Goal: Task Accomplishment & Management: Use online tool/utility

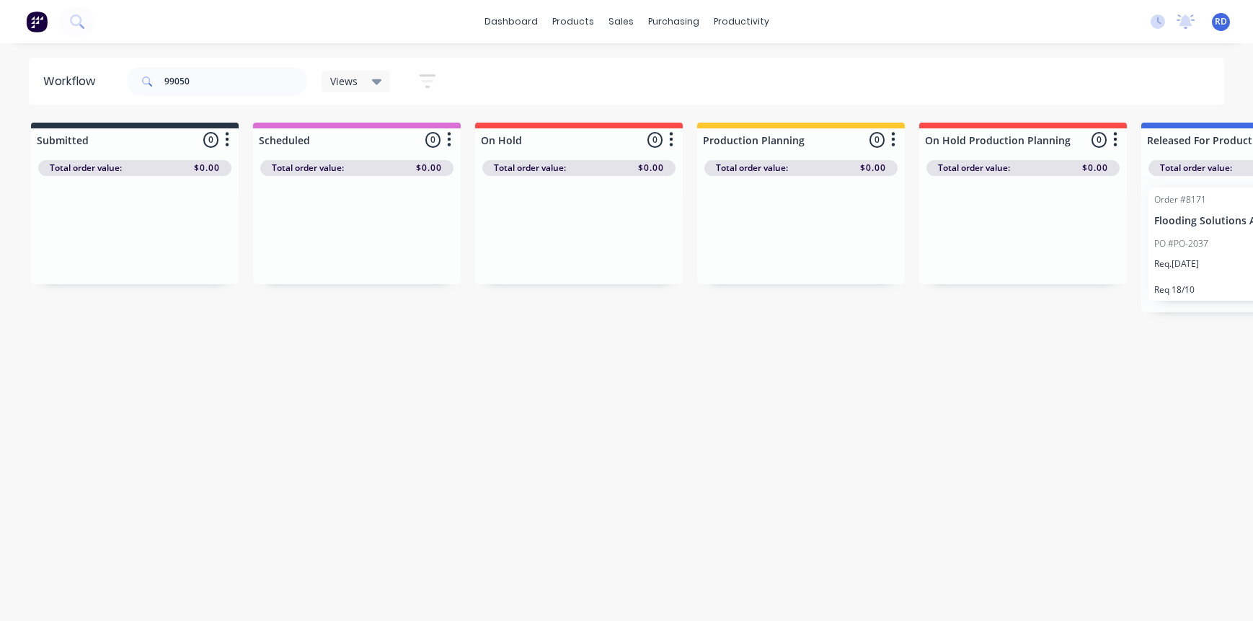
scroll to position [0, 360]
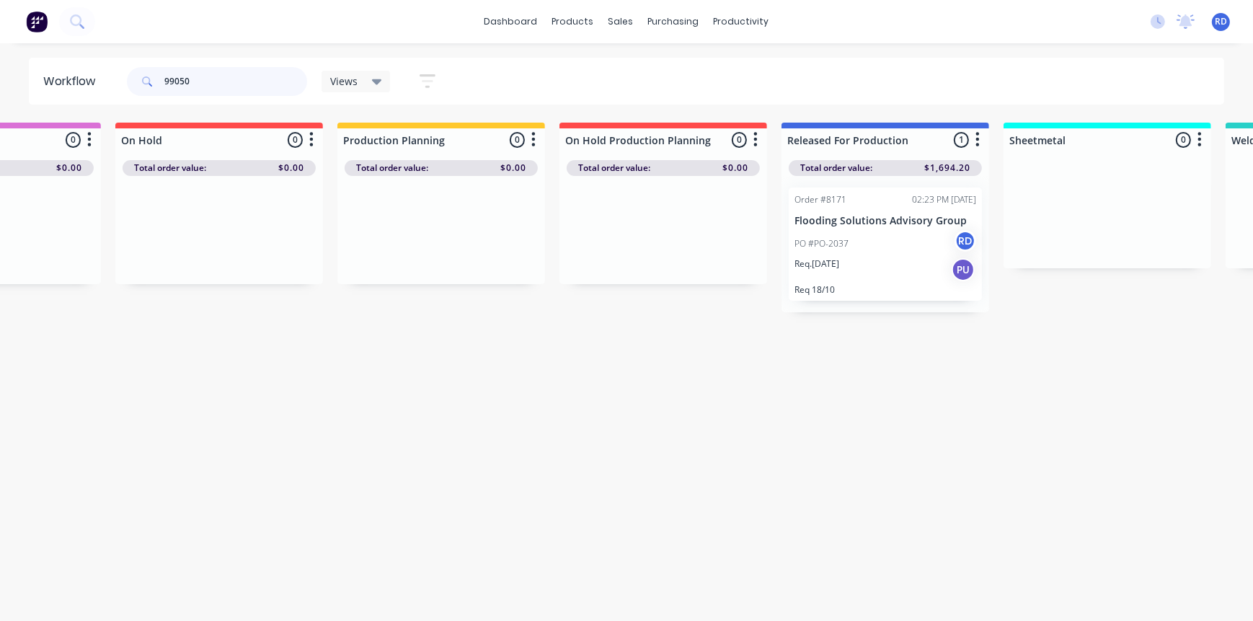
drag, startPoint x: 182, startPoint y: 80, endPoint x: 203, endPoint y: 84, distance: 20.5
click at [203, 84] on input "99050" at bounding box center [235, 81] width 143 height 29
type input "99043"
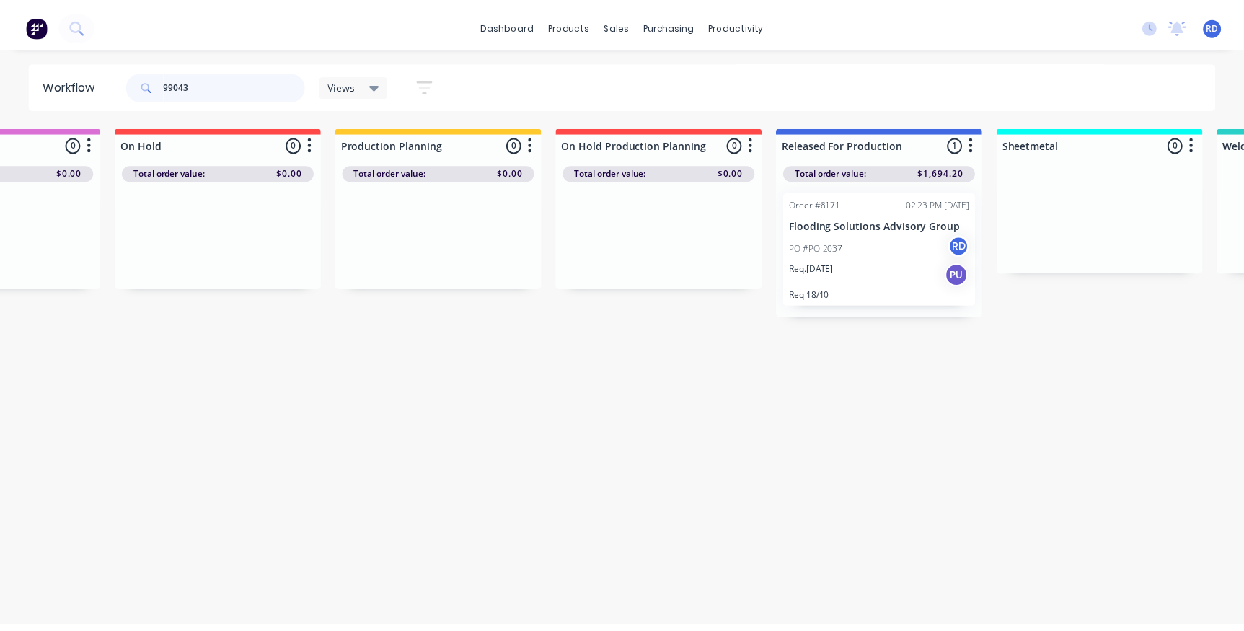
scroll to position [0, 0]
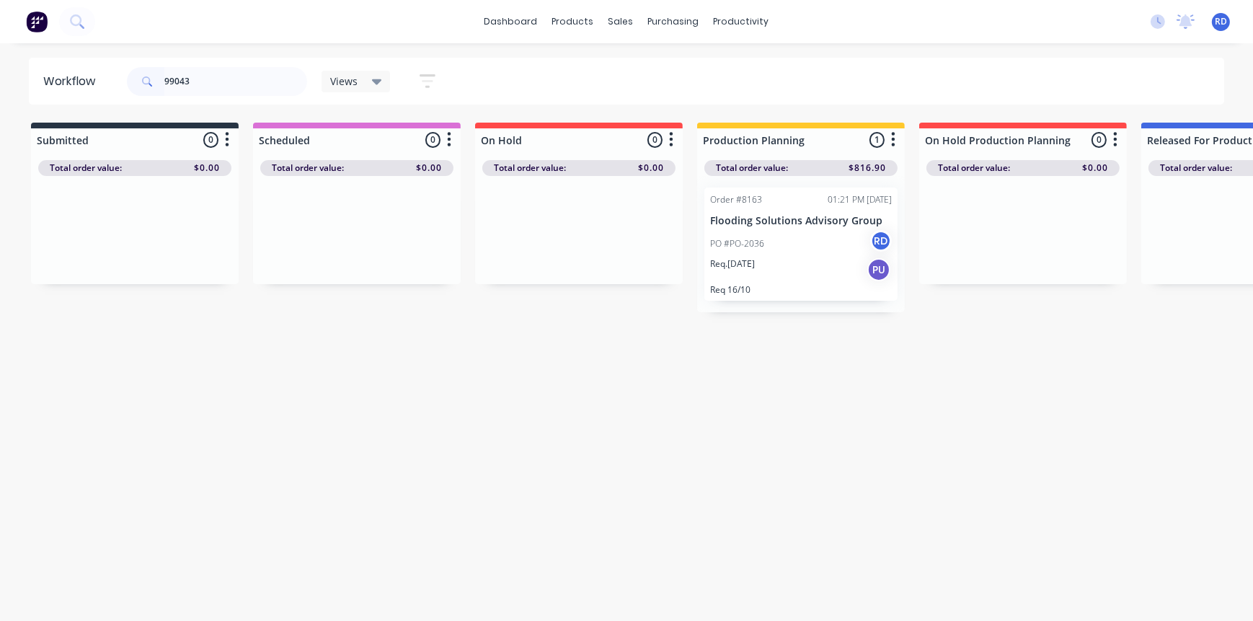
click at [767, 254] on div "PO #PO-2036 RD" at bounding box center [801, 243] width 182 height 27
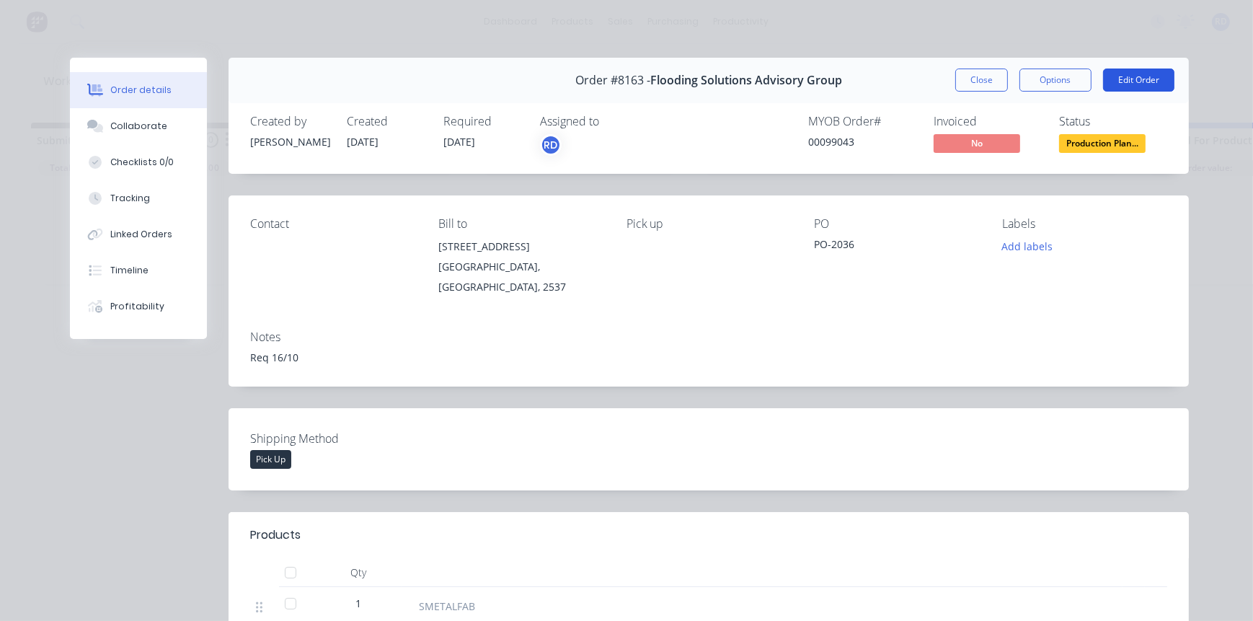
click at [1139, 76] on button "Edit Order" at bounding box center [1138, 80] width 71 height 23
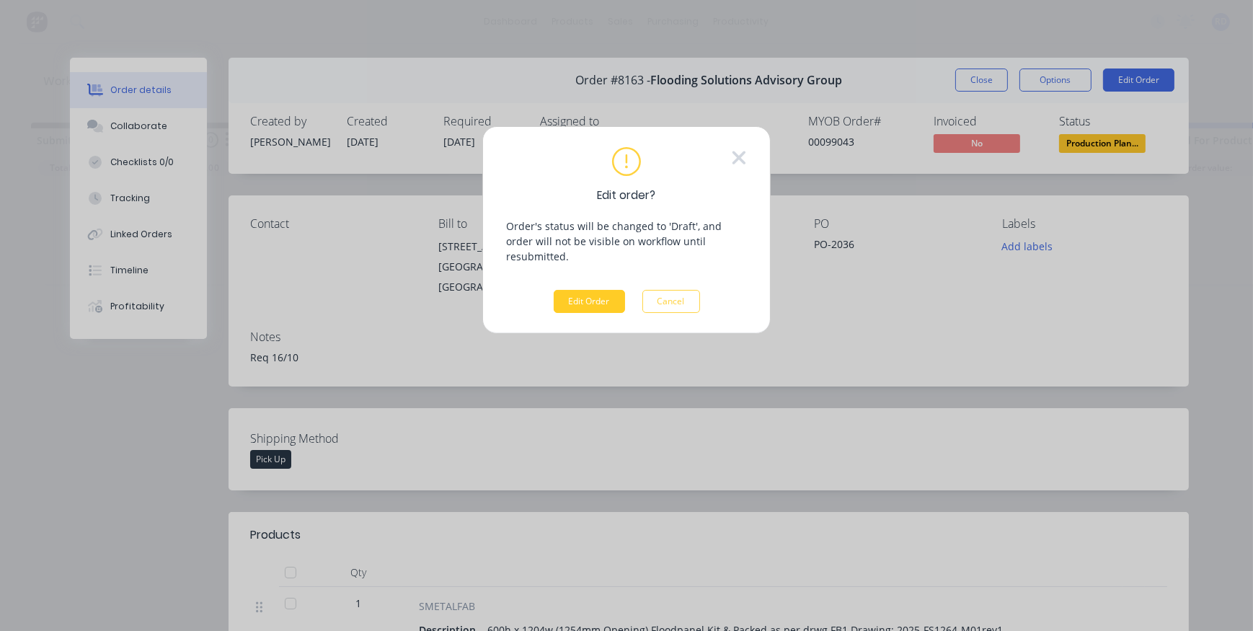
click at [581, 291] on button "Edit Order" at bounding box center [589, 301] width 71 height 23
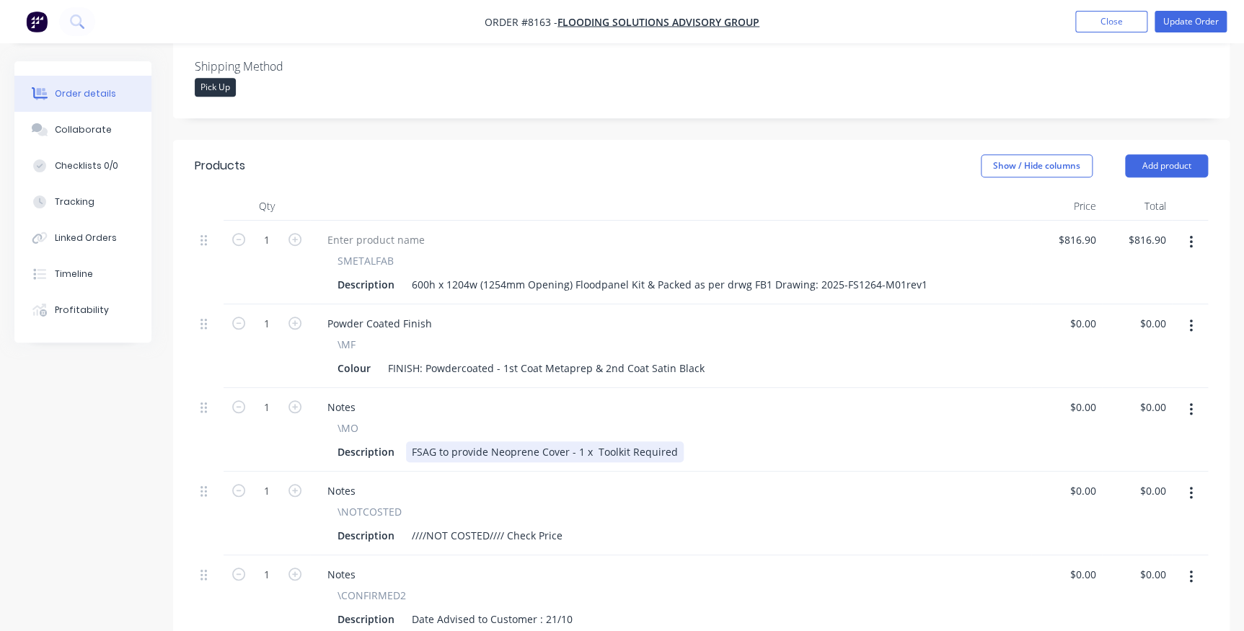
scroll to position [393, 0]
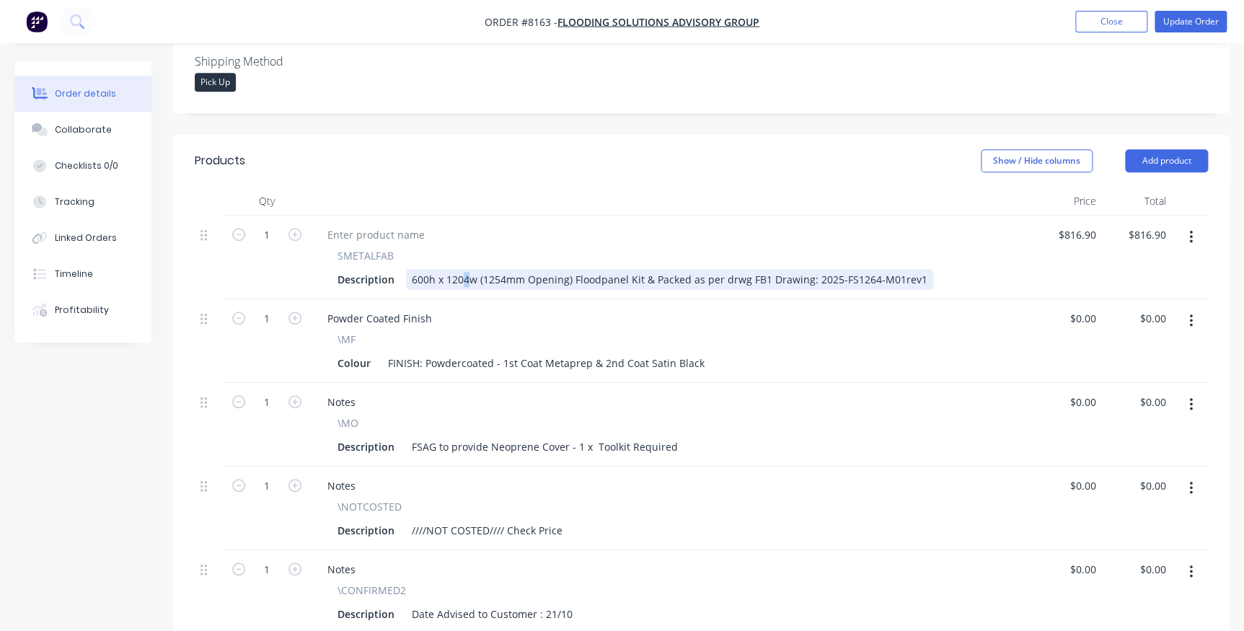
drag, startPoint x: 465, startPoint y: 257, endPoint x: 462, endPoint y: 266, distance: 9.8
click at [462, 269] on div "600h x 1204w (1254mm Opening) Floodpanel Kit & Packed as per drwg FB1 Drawing: …" at bounding box center [669, 279] width 527 height 21
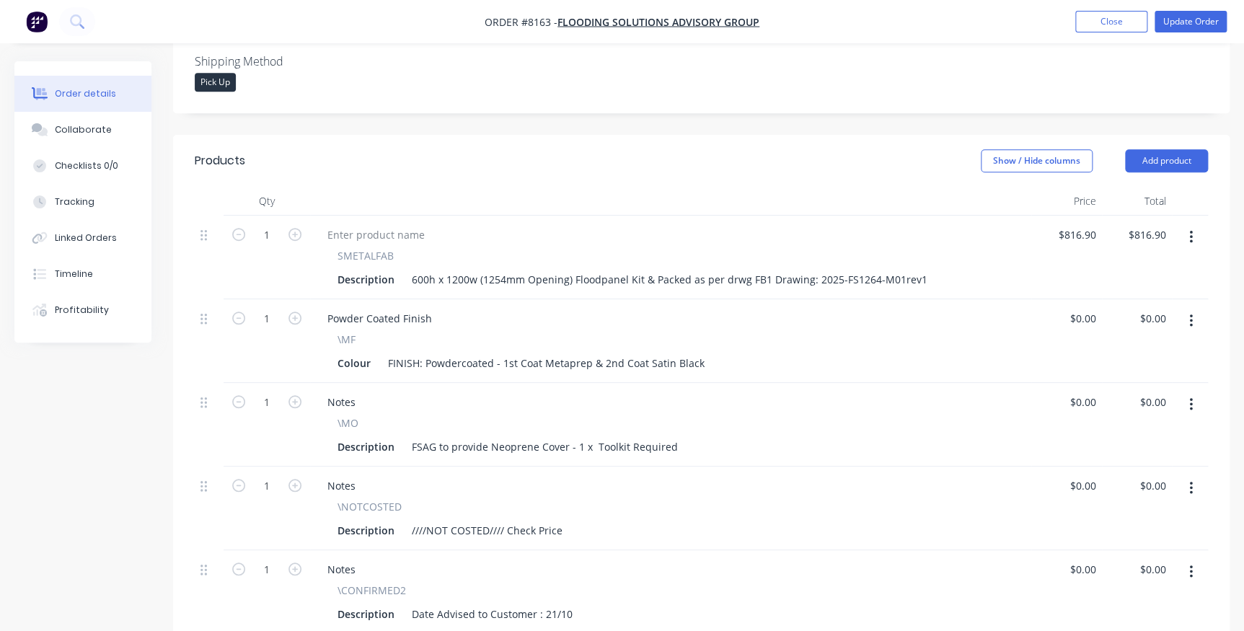
click at [876, 332] on div "\MF" at bounding box center [671, 339] width 666 height 15
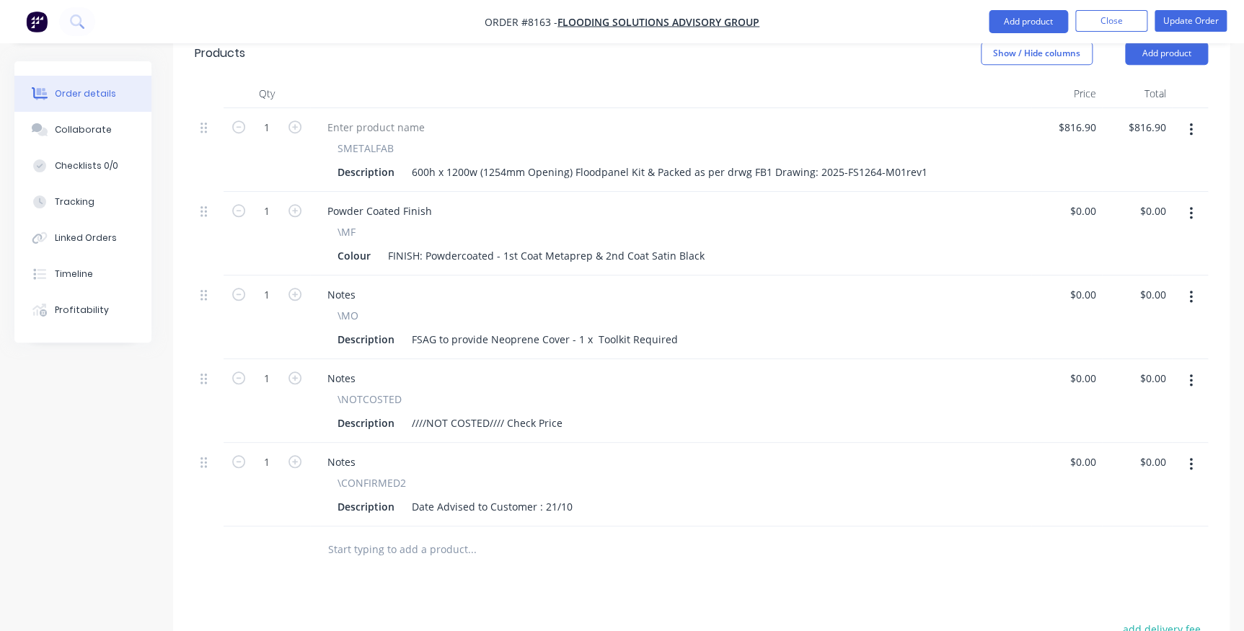
scroll to position [524, 0]
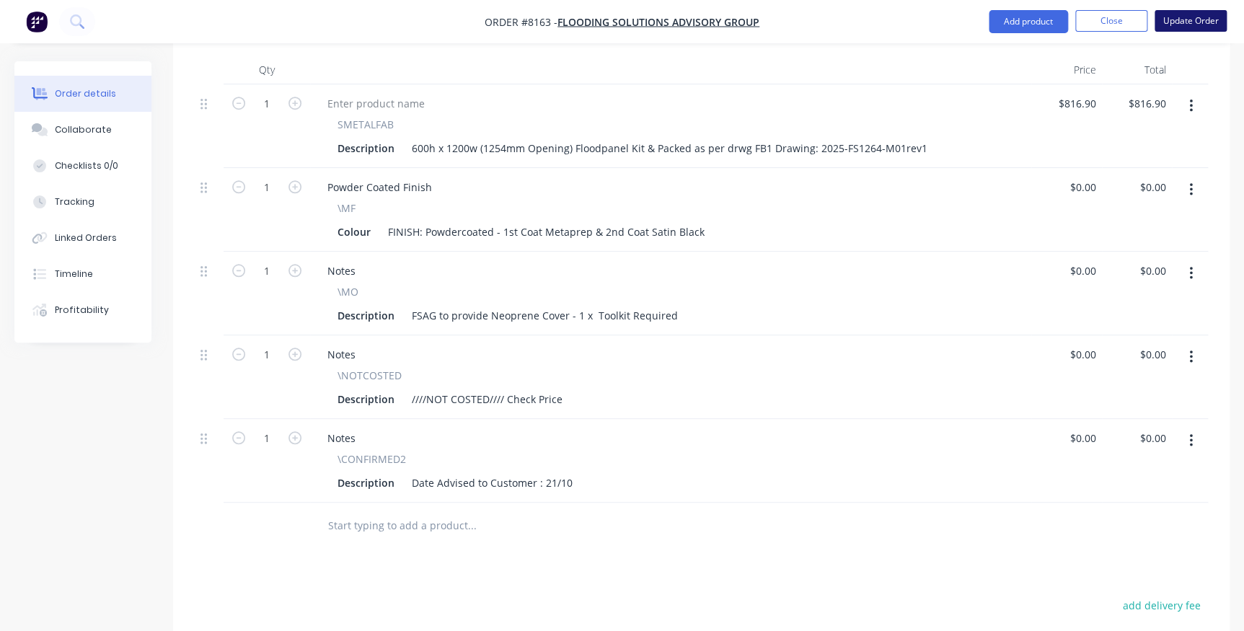
click at [1190, 19] on button "Update Order" at bounding box center [1191, 21] width 72 height 22
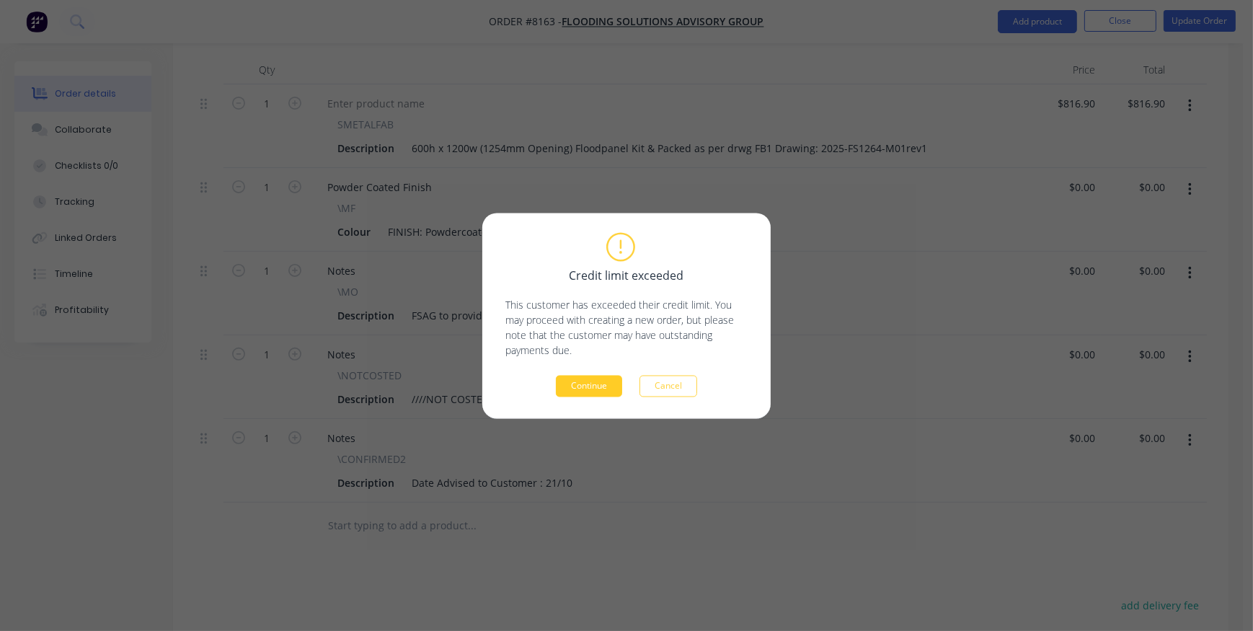
click at [585, 393] on button "Continue" at bounding box center [589, 386] width 66 height 22
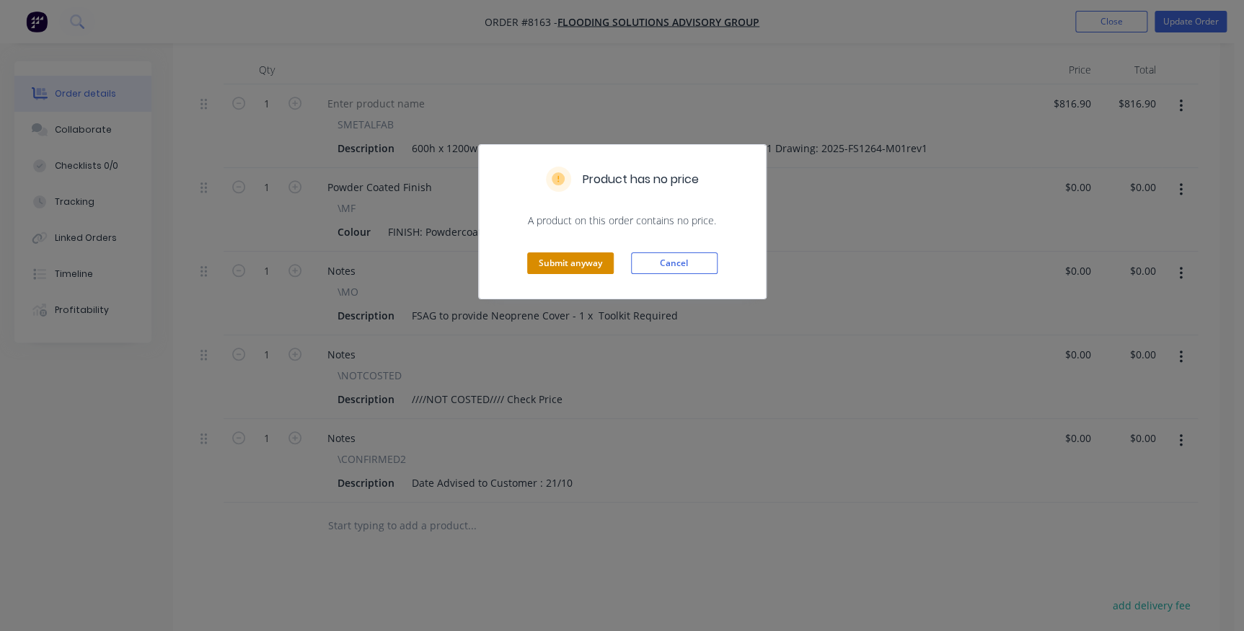
click at [571, 263] on button "Submit anyway" at bounding box center [570, 263] width 87 height 22
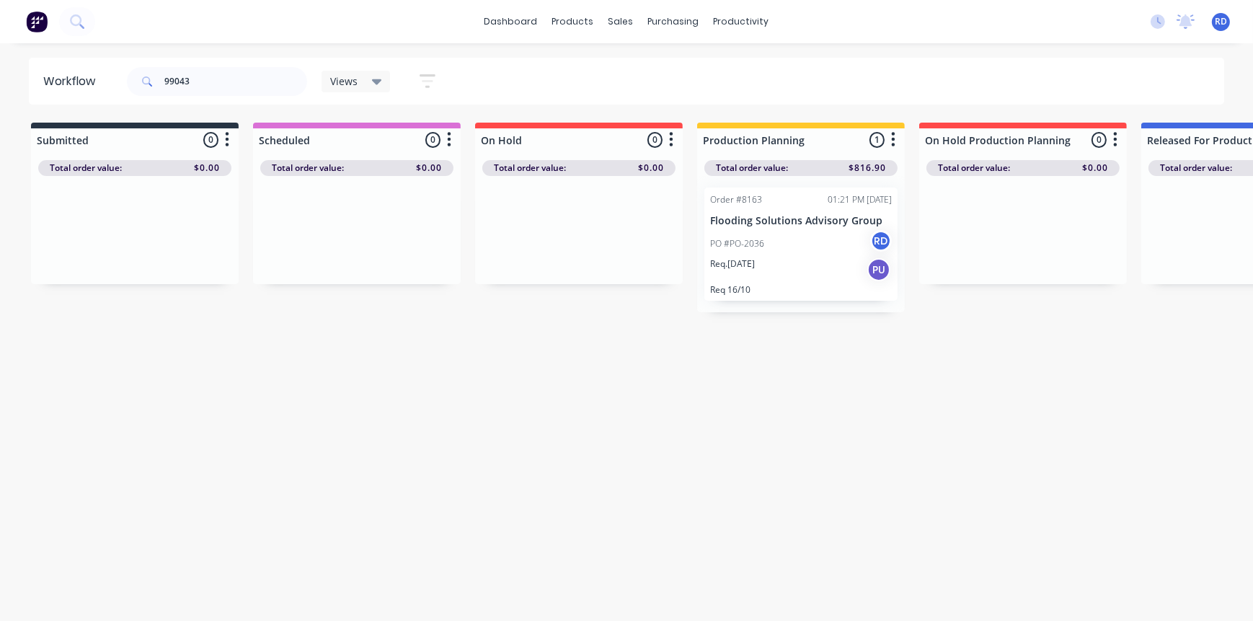
click at [755, 244] on p "PO #PO-2036" at bounding box center [737, 243] width 54 height 13
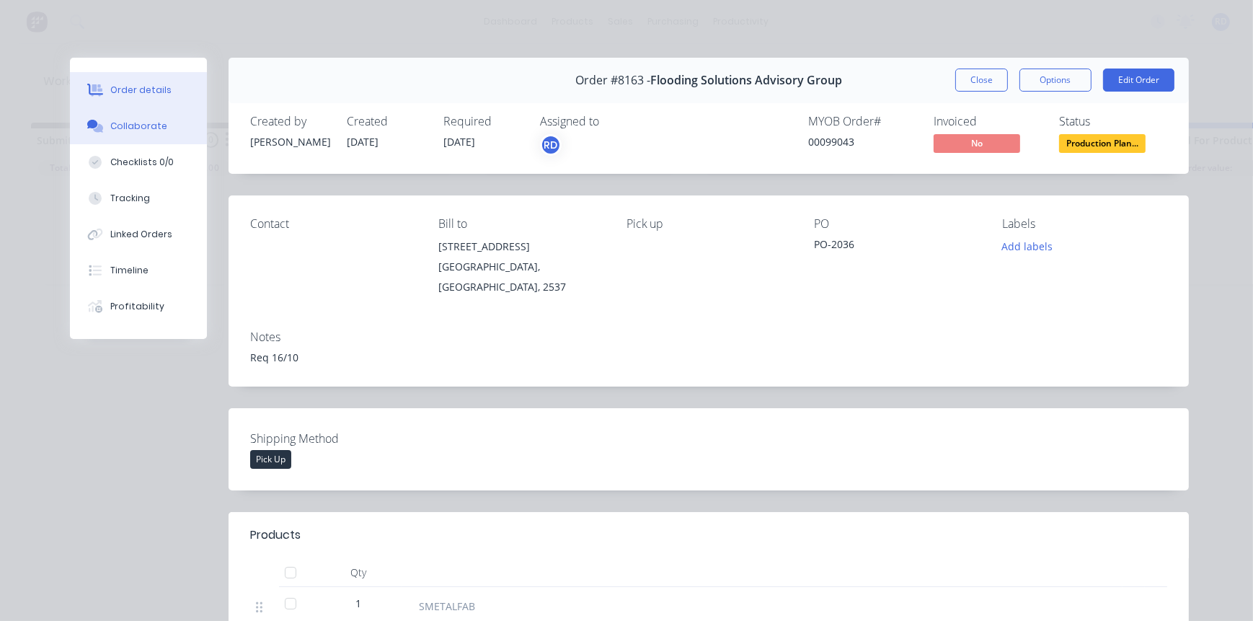
click at [130, 125] on div "Collaborate" at bounding box center [138, 126] width 57 height 13
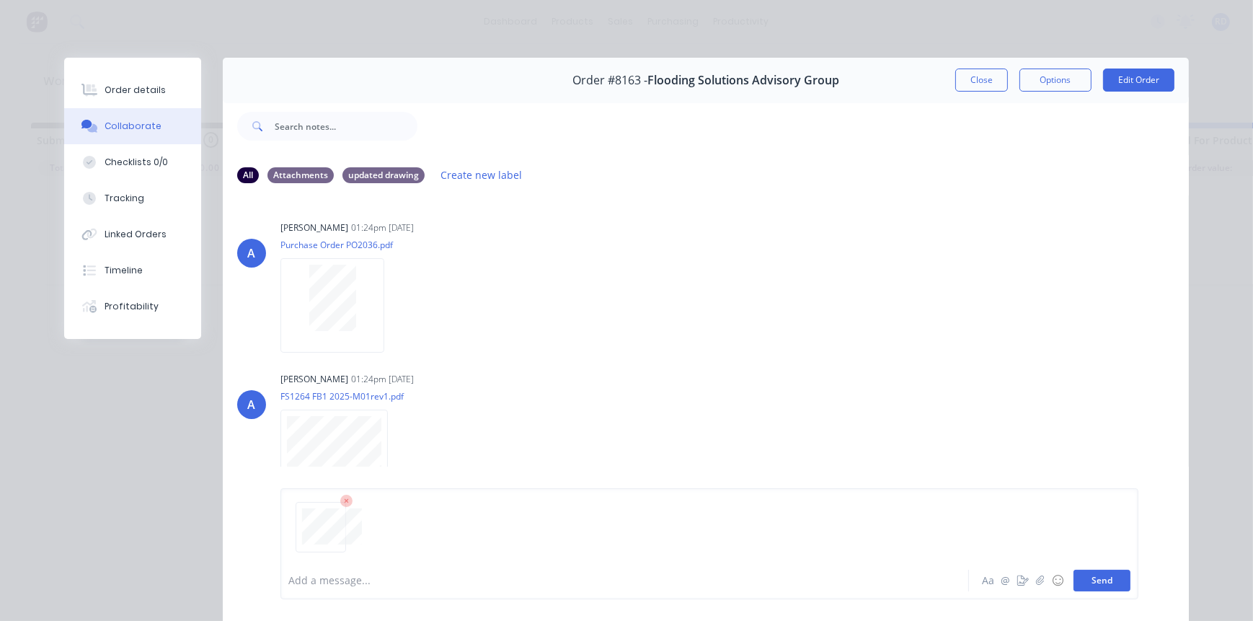
click at [1104, 589] on button "Send" at bounding box center [1102, 581] width 57 height 22
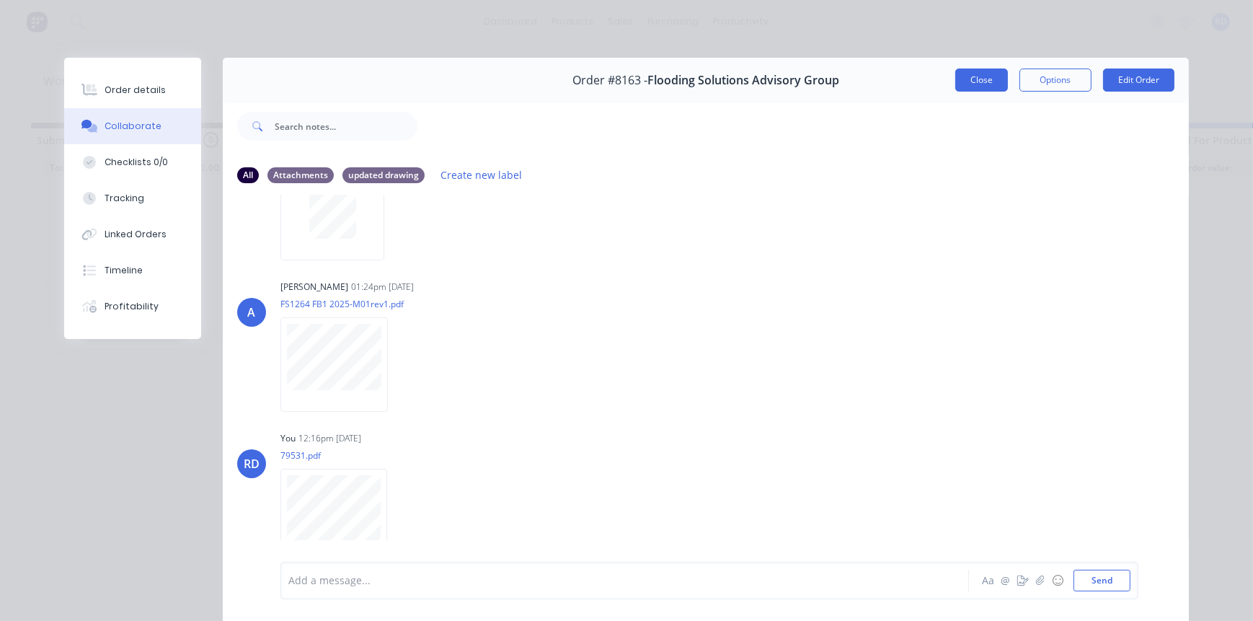
click at [977, 81] on button "Close" at bounding box center [982, 80] width 53 height 23
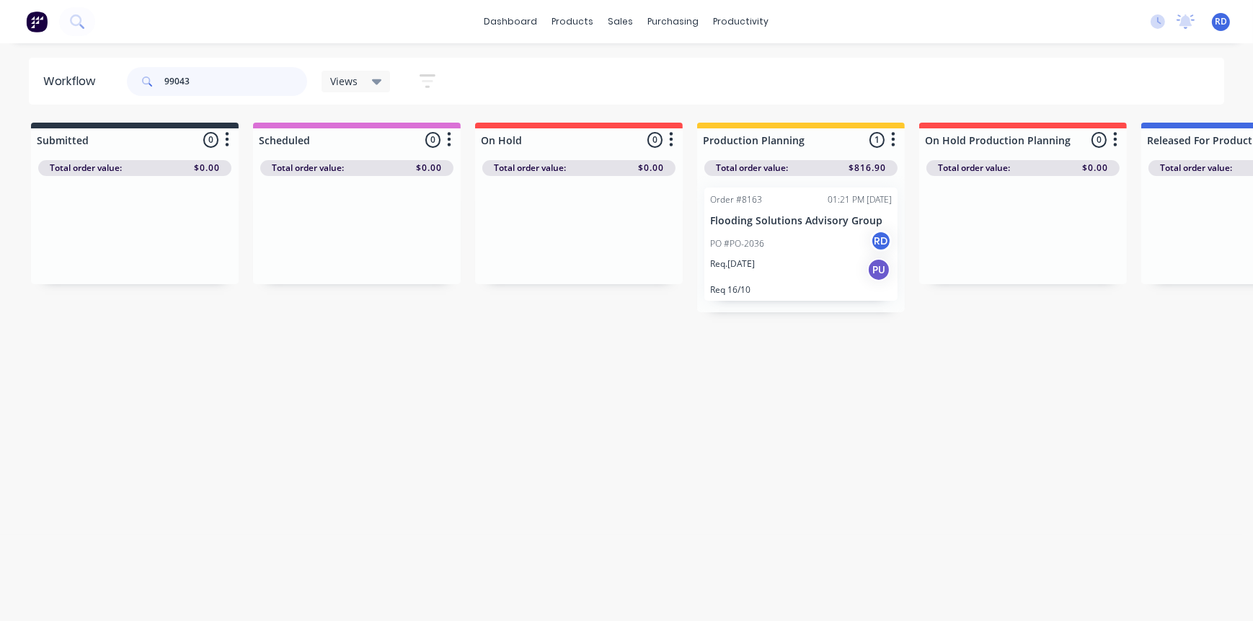
drag, startPoint x: 180, startPoint y: 79, endPoint x: 217, endPoint y: 87, distance: 38.2
click at [218, 86] on input "99043" at bounding box center [235, 81] width 143 height 29
type input "99050"
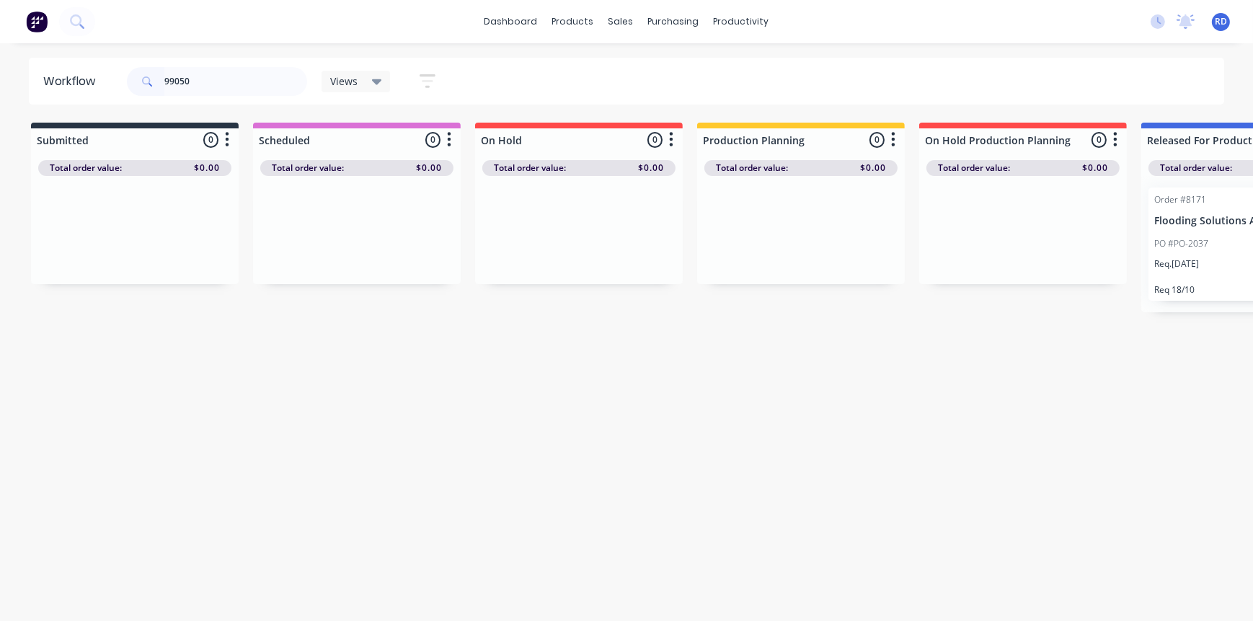
click at [1197, 216] on p "Flooding Solutions Advisory Group" at bounding box center [1246, 221] width 182 height 12
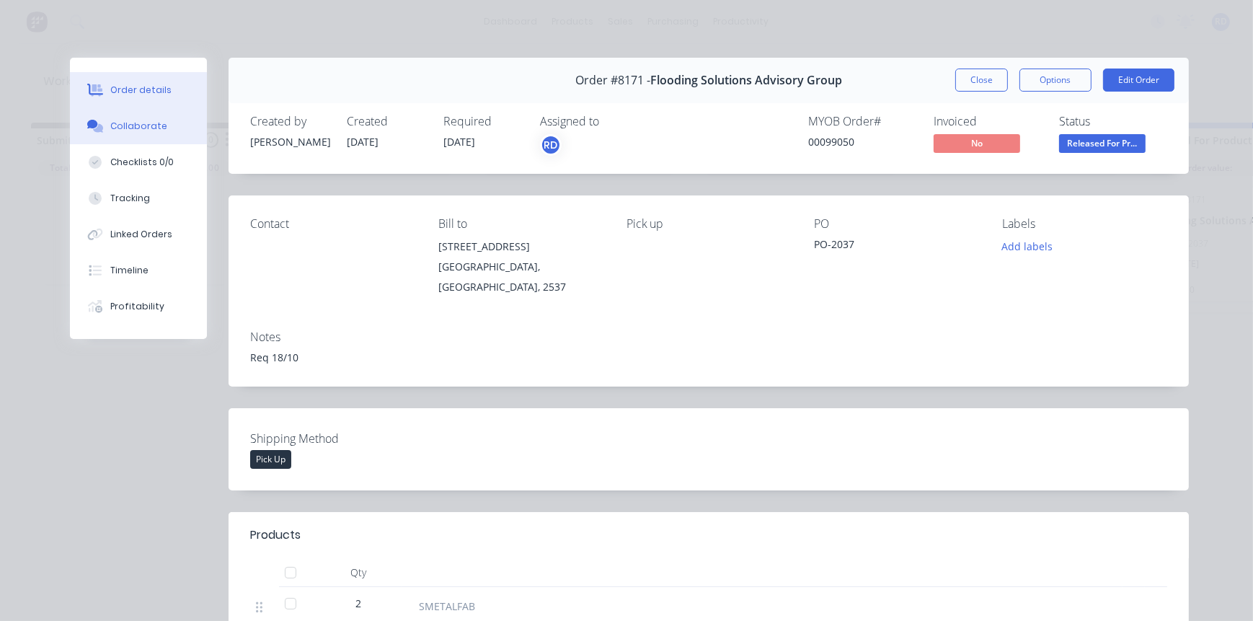
click at [144, 131] on div "Collaborate" at bounding box center [138, 126] width 57 height 13
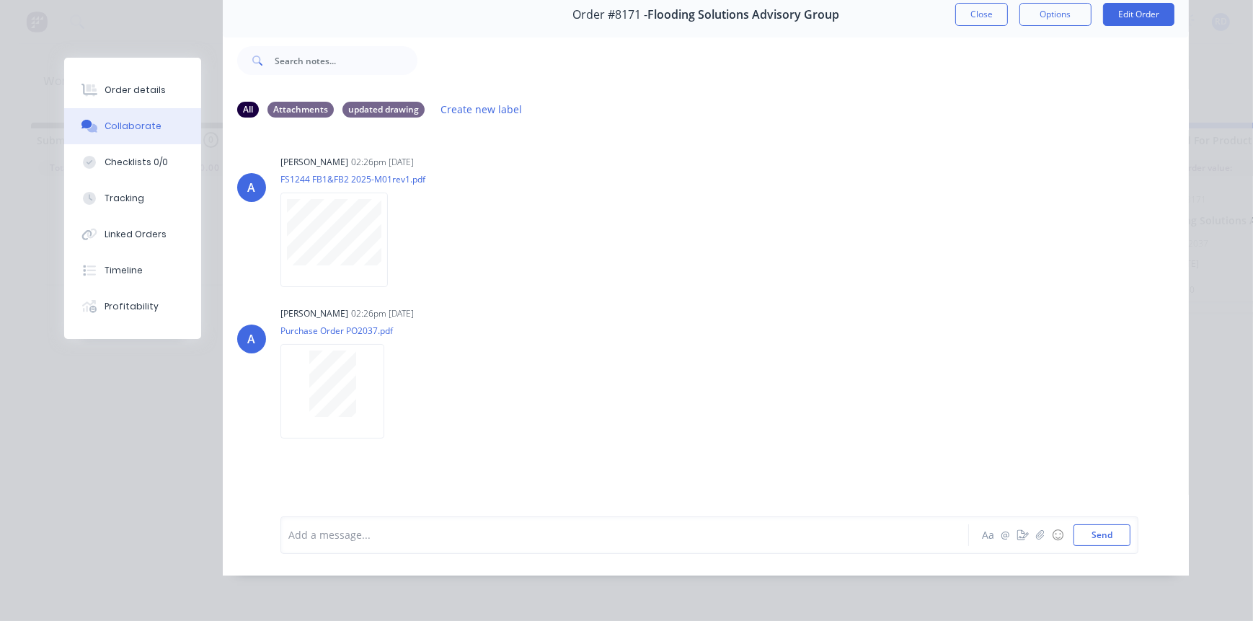
scroll to position [74, 0]
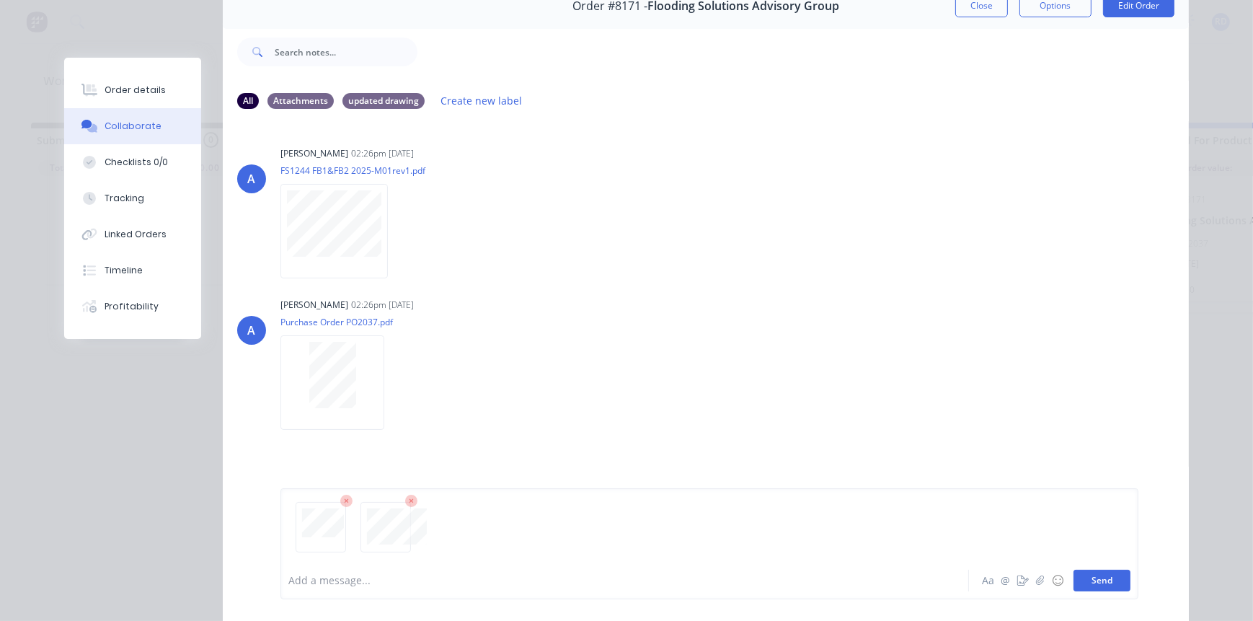
click at [1103, 584] on button "Send" at bounding box center [1102, 581] width 57 height 22
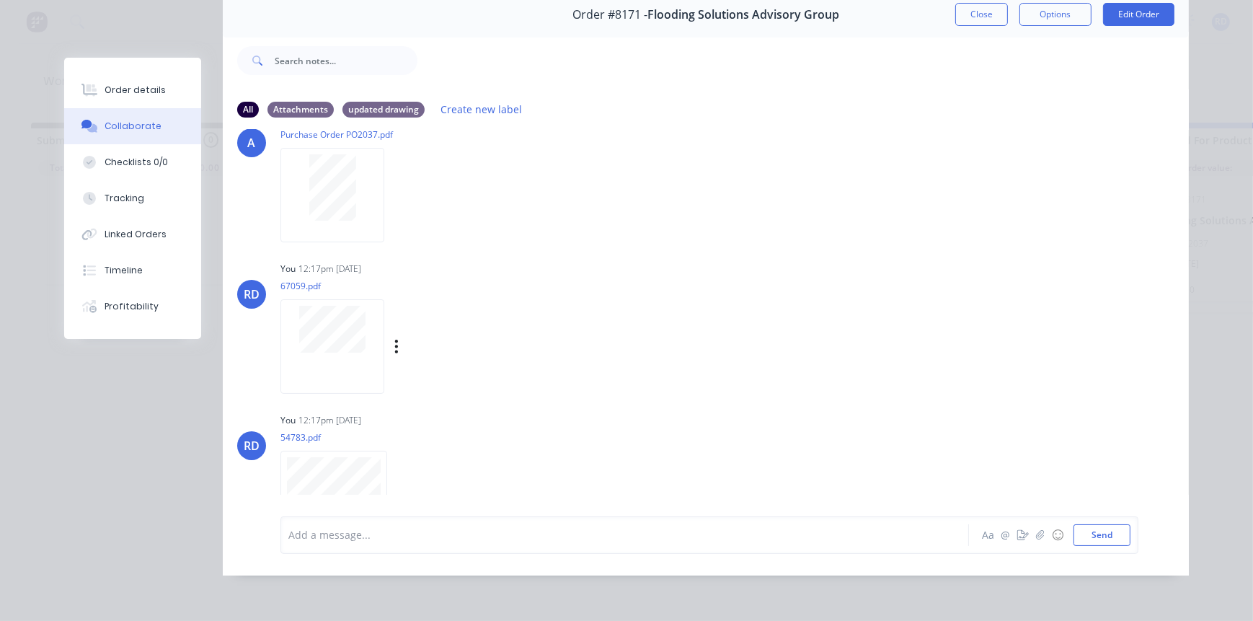
scroll to position [244, 0]
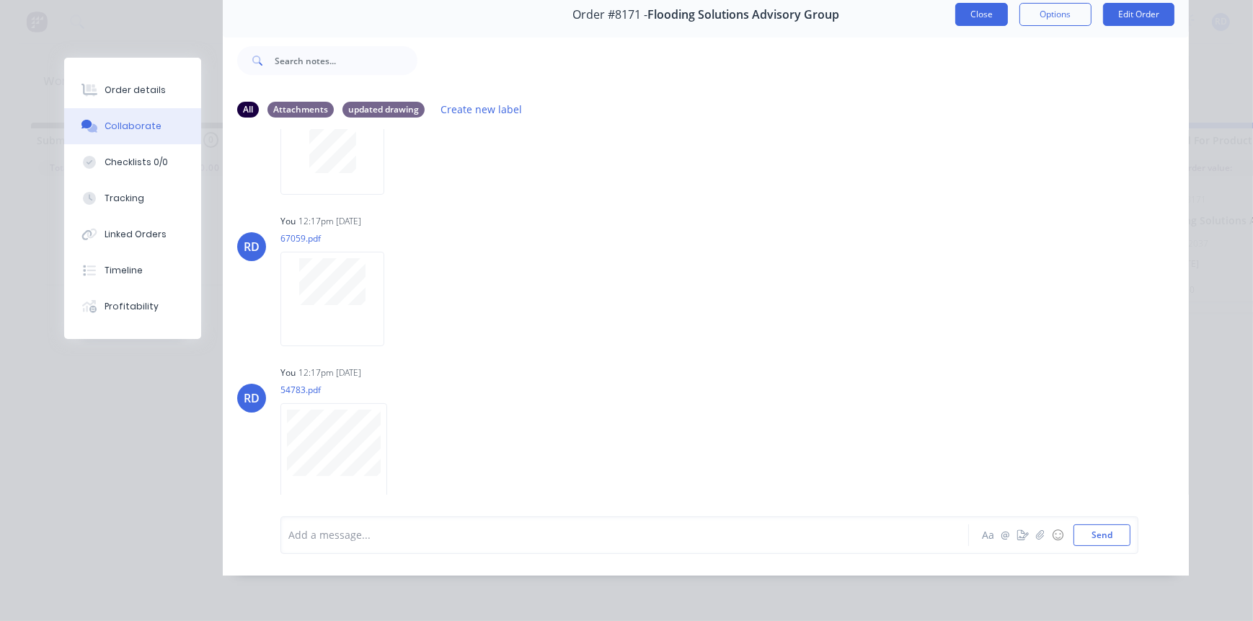
click at [984, 9] on button "Close" at bounding box center [982, 14] width 53 height 23
